Goal: Check status: Check status

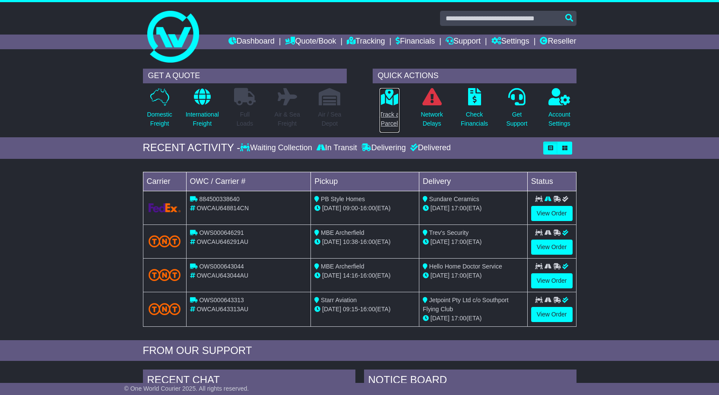
click at [394, 114] on p "Track a Parcel" at bounding box center [390, 119] width 20 height 18
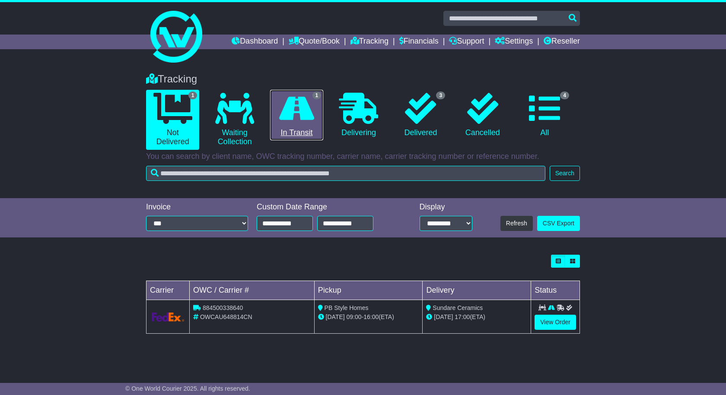
click at [298, 112] on icon at bounding box center [296, 108] width 35 height 31
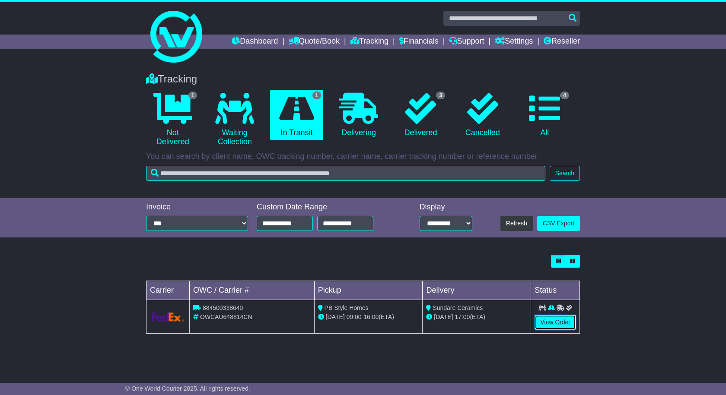
click at [558, 324] on link "View Order" at bounding box center [554, 322] width 41 height 15
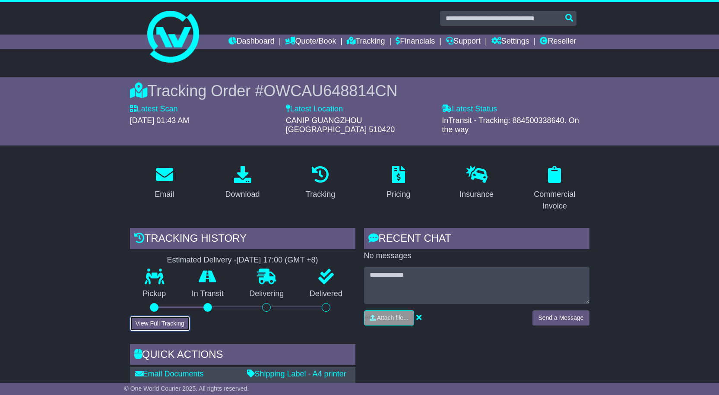
click at [177, 317] on button "View Full Tracking" at bounding box center [160, 323] width 60 height 15
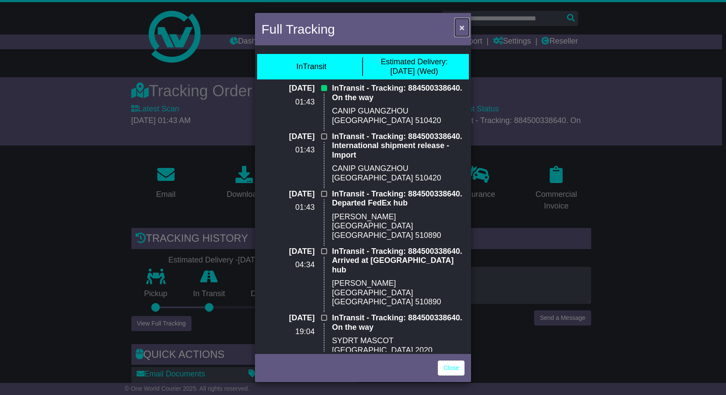
click at [459, 24] on span "×" at bounding box center [461, 27] width 5 height 10
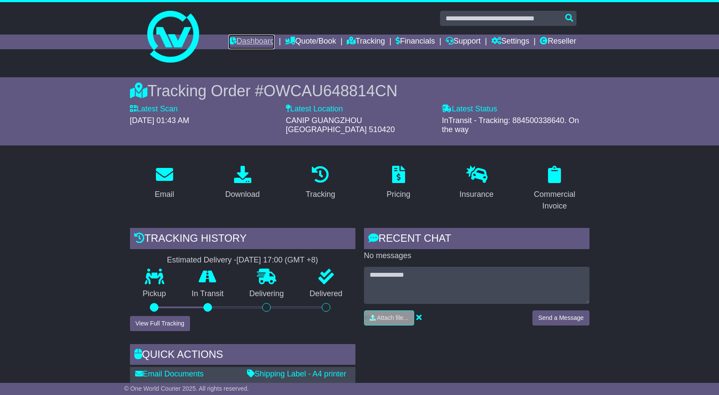
click at [253, 41] on link "Dashboard" at bounding box center [251, 42] width 46 height 15
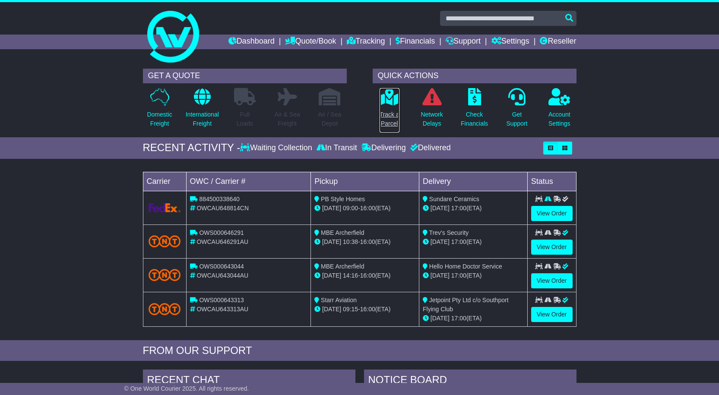
click at [381, 113] on p "Track a Parcel" at bounding box center [390, 119] width 20 height 18
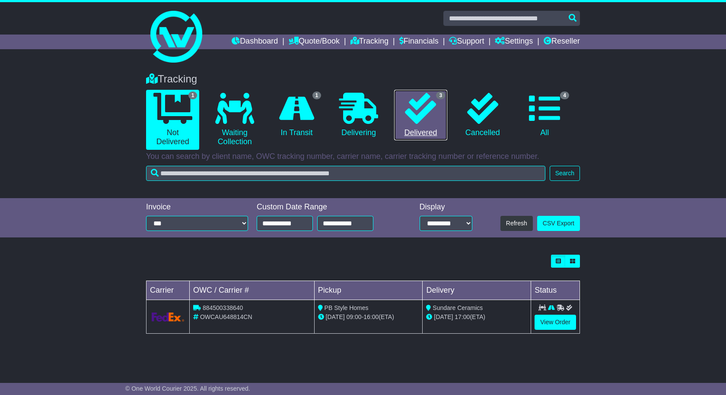
click at [402, 108] on link "3 Delivered" at bounding box center [420, 115] width 53 height 51
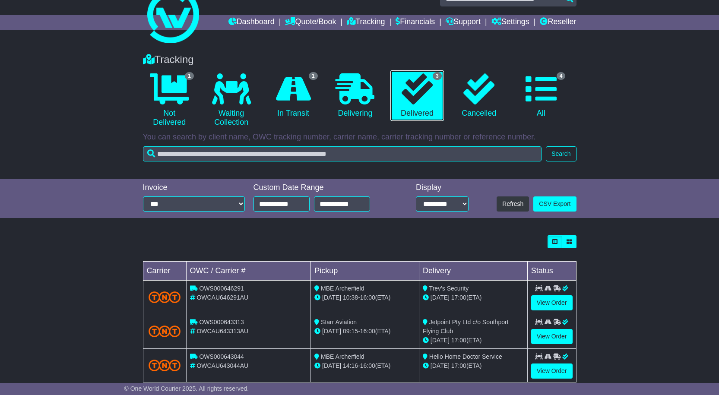
scroll to position [38, 0]
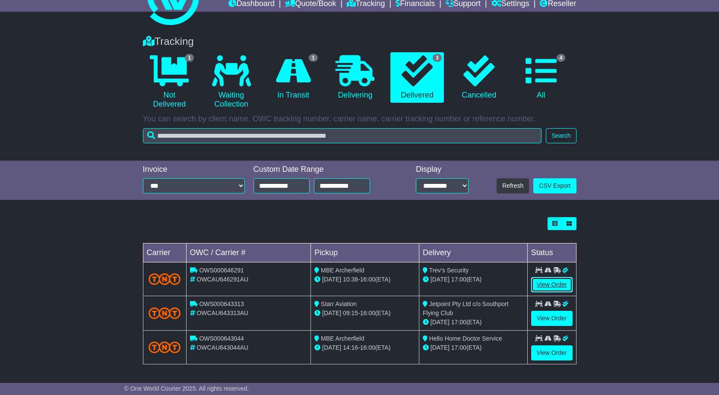
click at [555, 279] on link "View Order" at bounding box center [551, 284] width 41 height 15
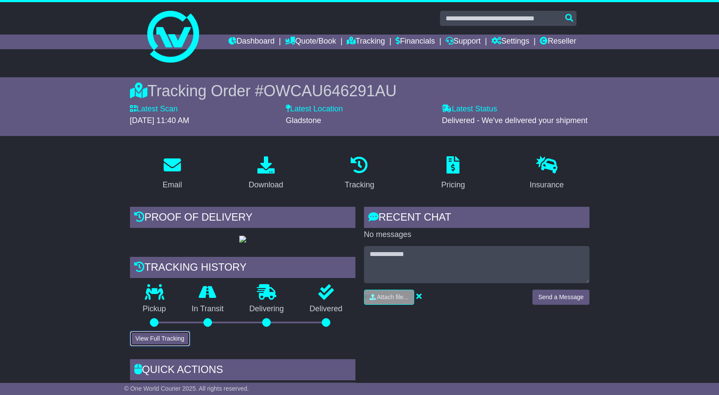
click at [171, 346] on button "View Full Tracking" at bounding box center [160, 338] width 60 height 15
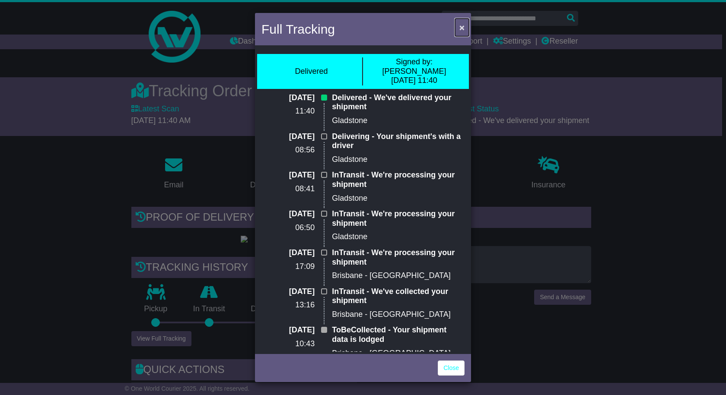
click at [465, 26] on button "×" at bounding box center [462, 28] width 14 height 18
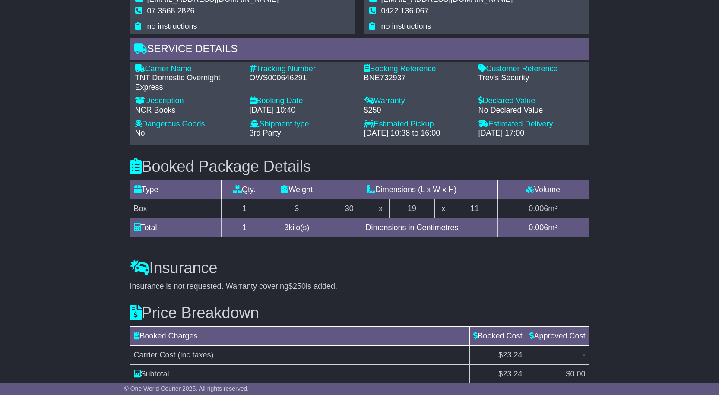
scroll to position [697, 0]
